Goal: Find specific page/section: Find specific page/section

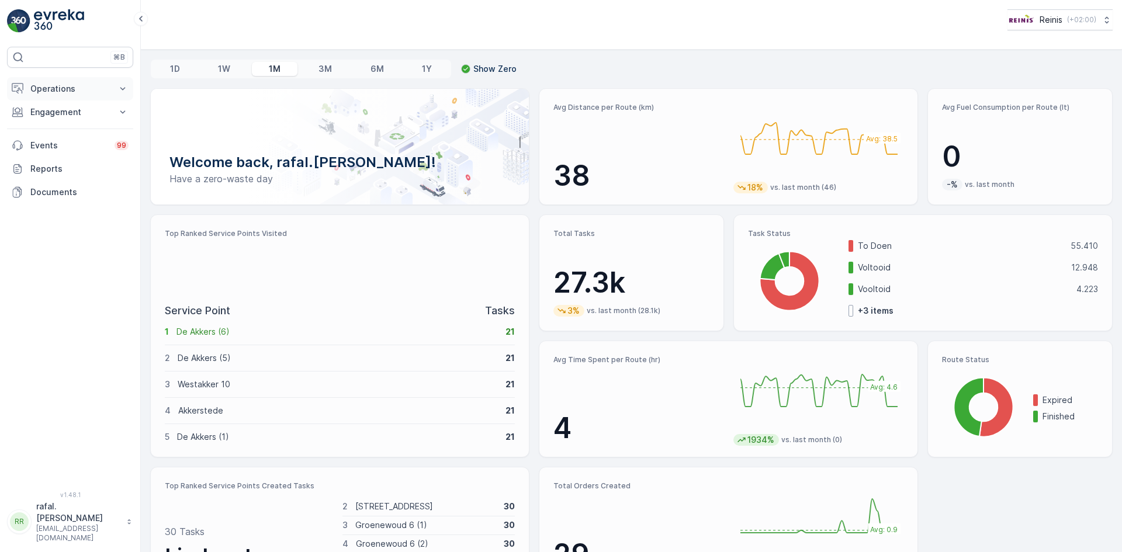
click at [74, 82] on button "Operations" at bounding box center [70, 88] width 126 height 23
click at [70, 140] on p "Routes & Tasks" at bounding box center [60, 142] width 60 height 12
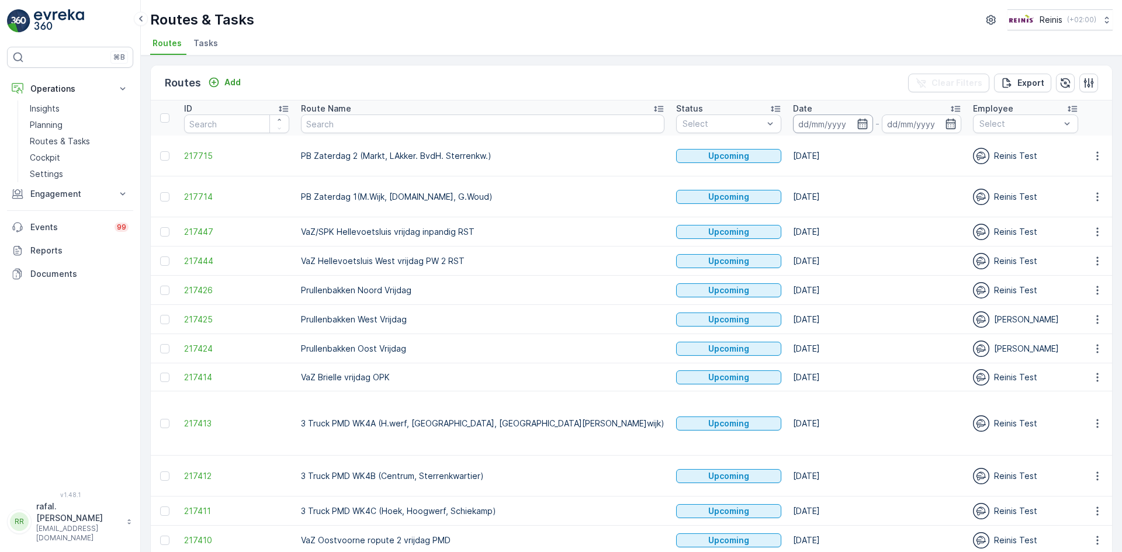
click at [793, 122] on input at bounding box center [833, 124] width 80 height 19
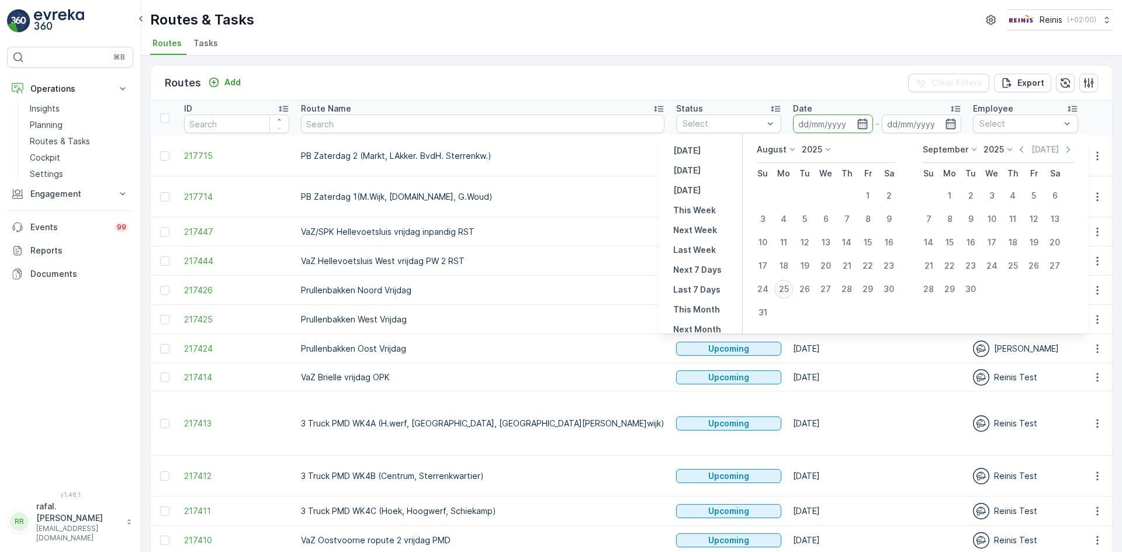
click at [783, 285] on div "25" at bounding box center [783, 289] width 19 height 19
type input "[DATE]"
click at [783, 285] on div "25" at bounding box center [783, 289] width 19 height 19
type input "[DATE]"
